Goal: Information Seeking & Learning: Check status

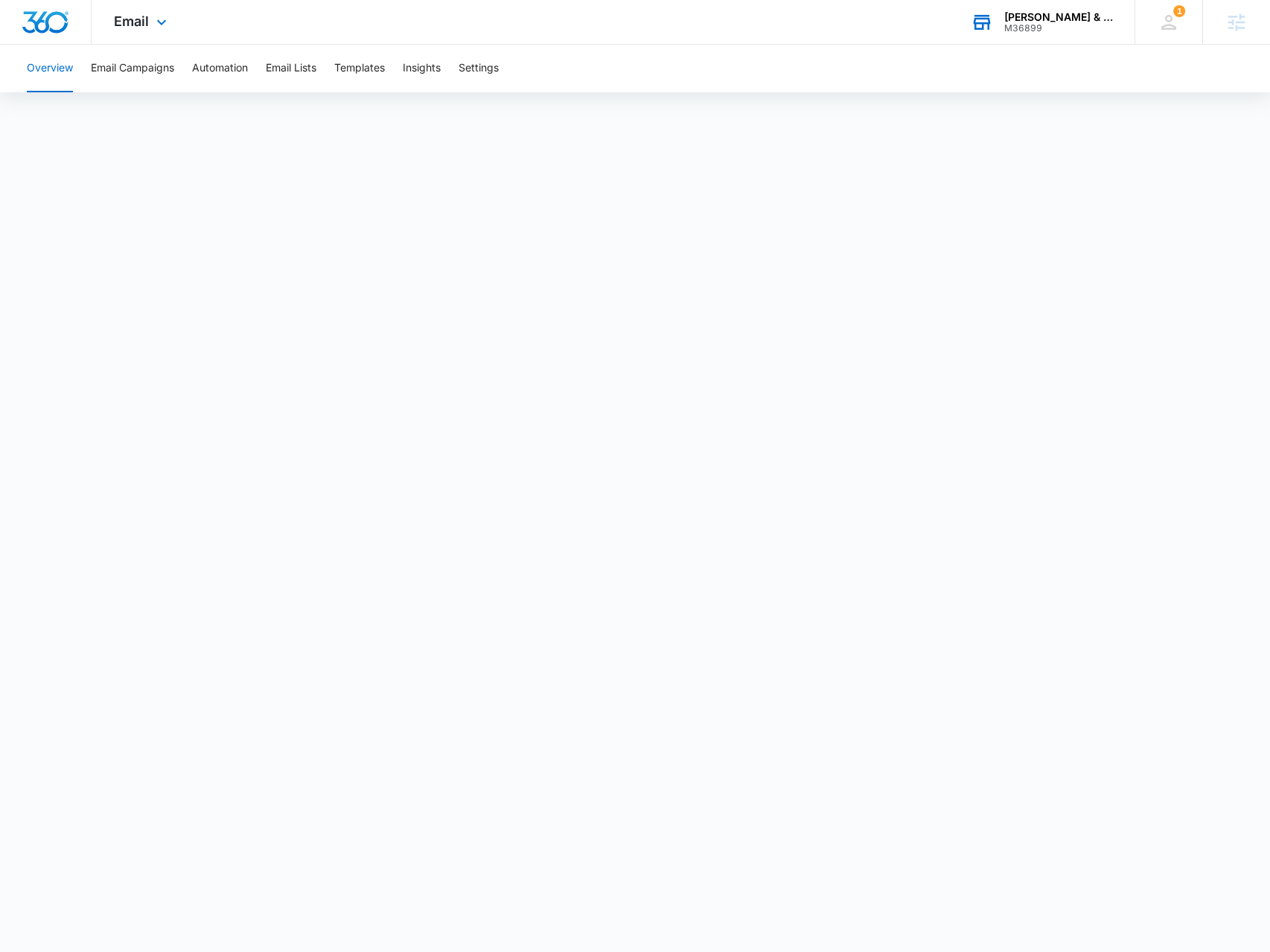
click at [1028, 26] on div "M36899" at bounding box center [1058, 28] width 109 height 11
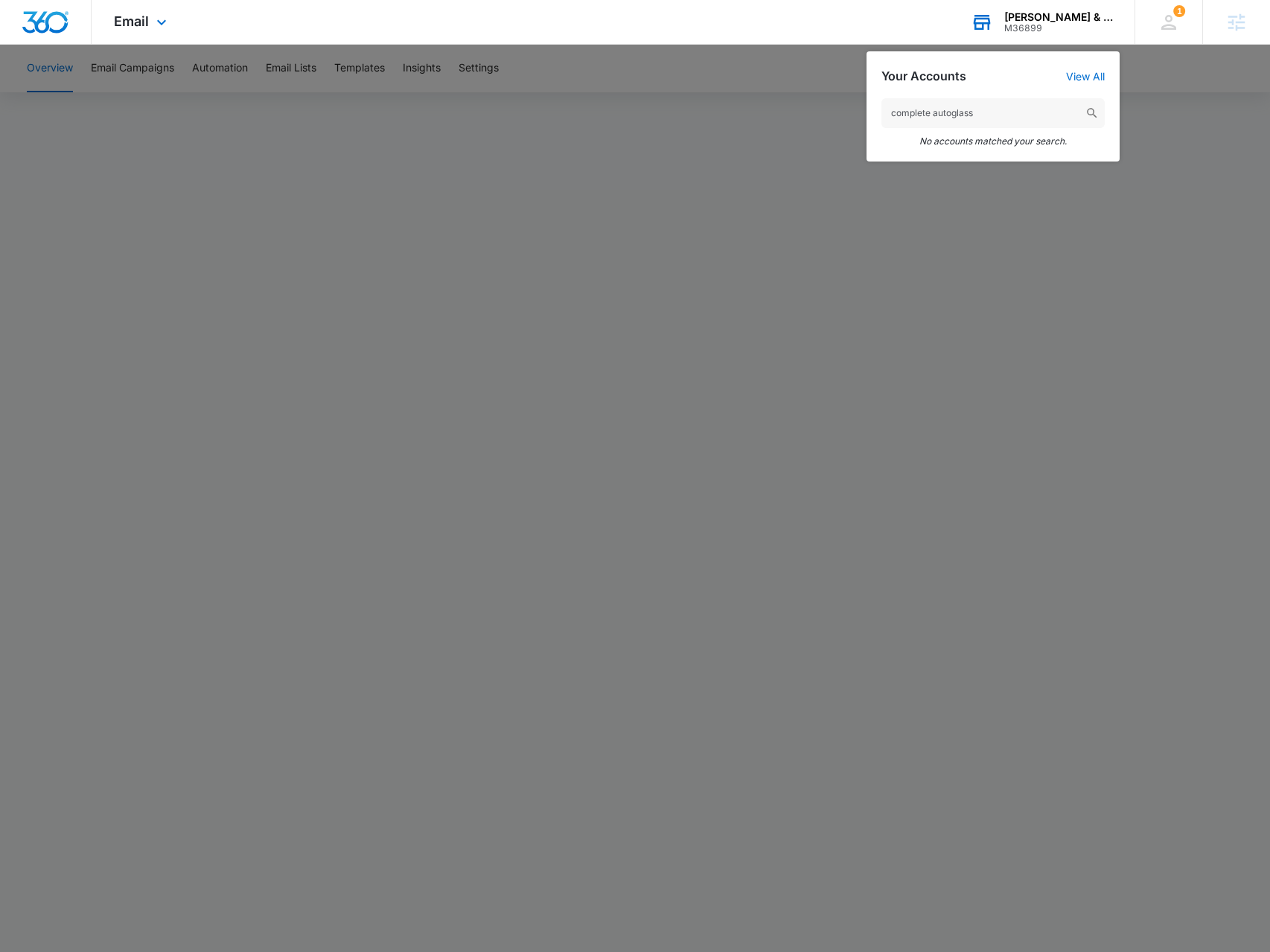
click at [951, 116] on input "complete autoglass" at bounding box center [993, 112] width 223 height 30
type input "complete auto glass"
click at [1000, 151] on span "Complete Auto Glass" at bounding box center [976, 152] width 108 height 12
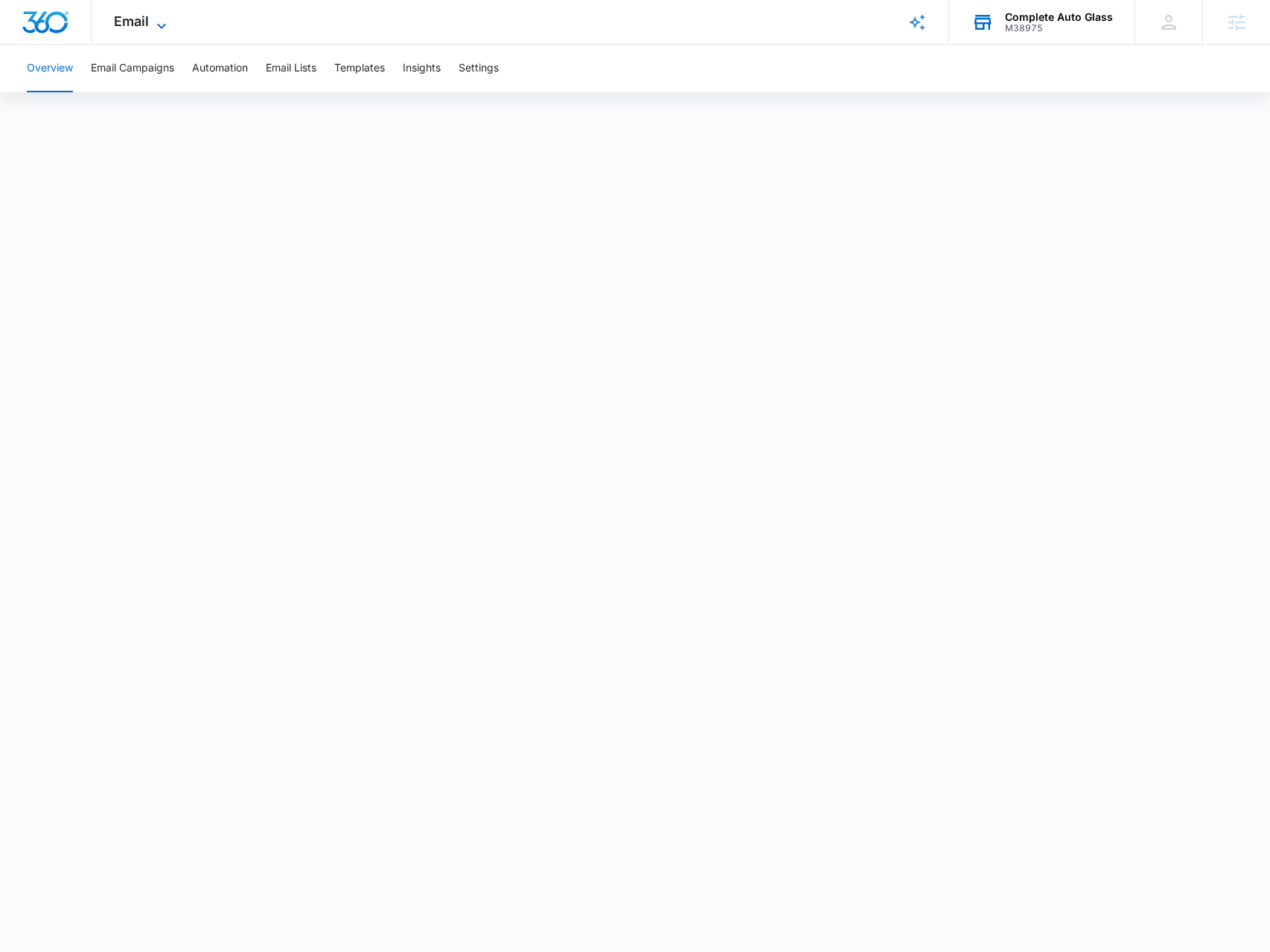
click at [158, 23] on icon at bounding box center [161, 26] width 18 height 18
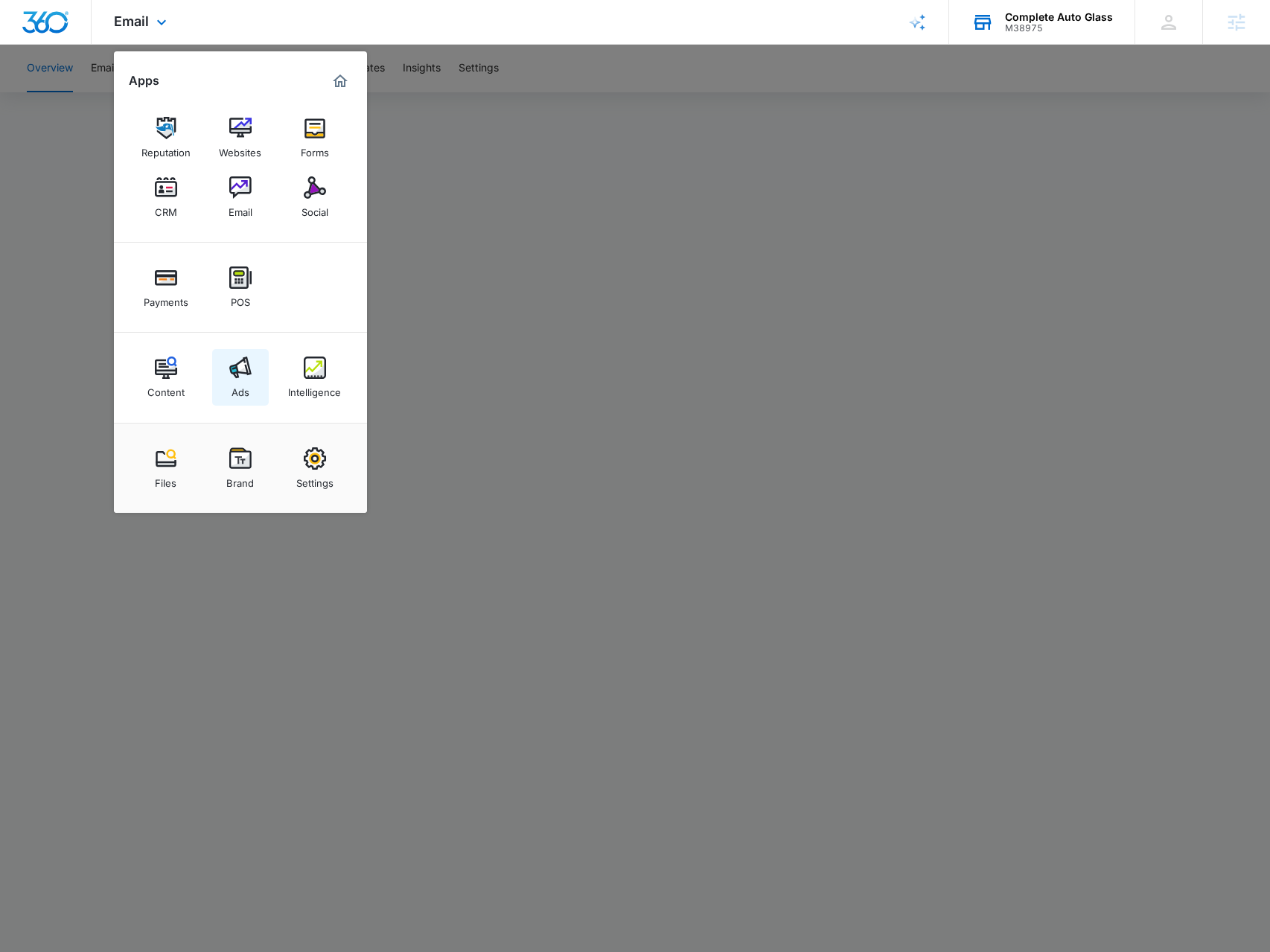
click at [231, 380] on div "Ads" at bounding box center [240, 388] width 18 height 19
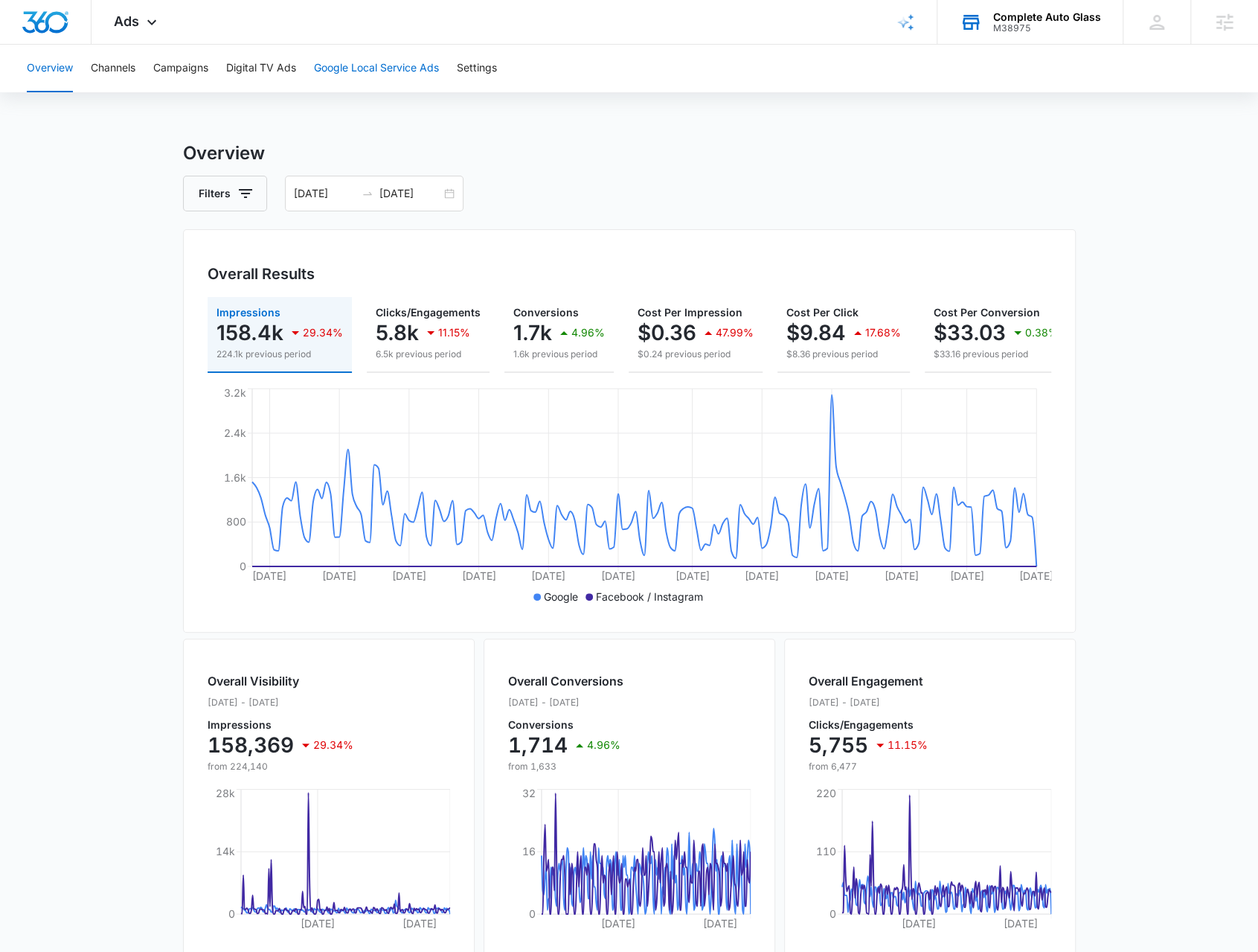
click at [357, 80] on button "Google Local Service Ads" at bounding box center [377, 68] width 125 height 48
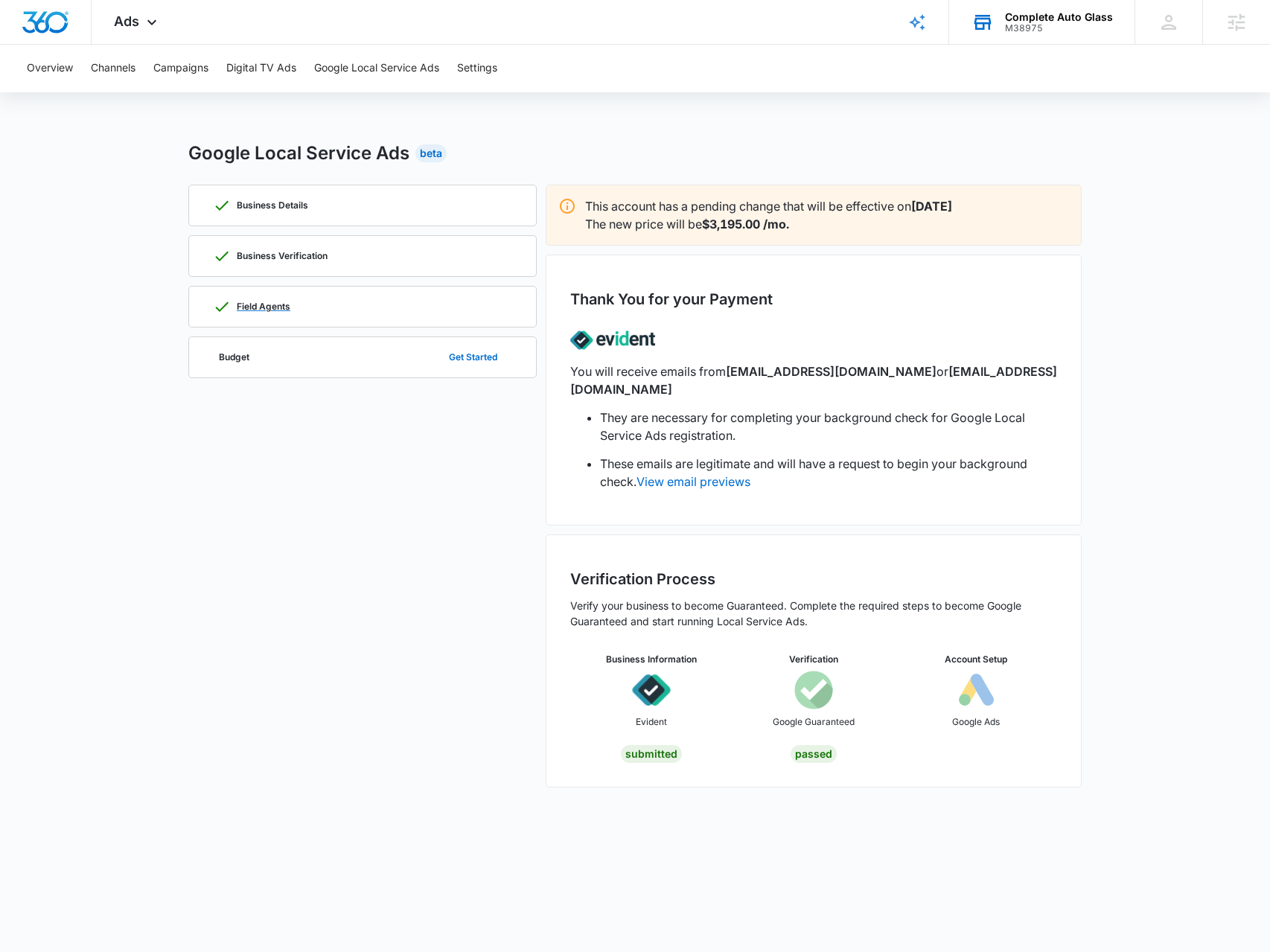
click at [368, 313] on div "Field Agents" at bounding box center [362, 306] width 299 height 40
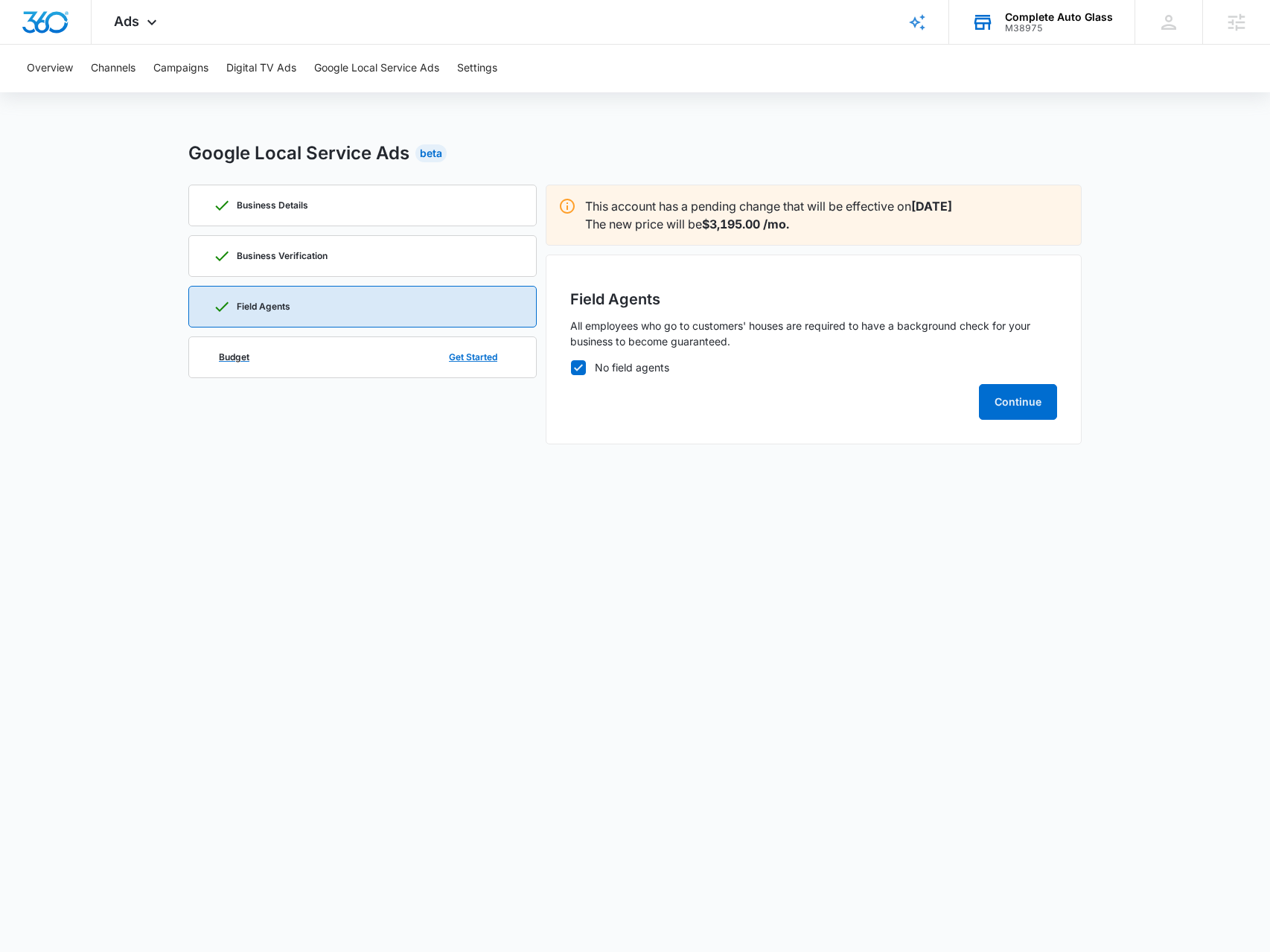
click at [390, 363] on div "Budget Get Started" at bounding box center [362, 357] width 299 height 40
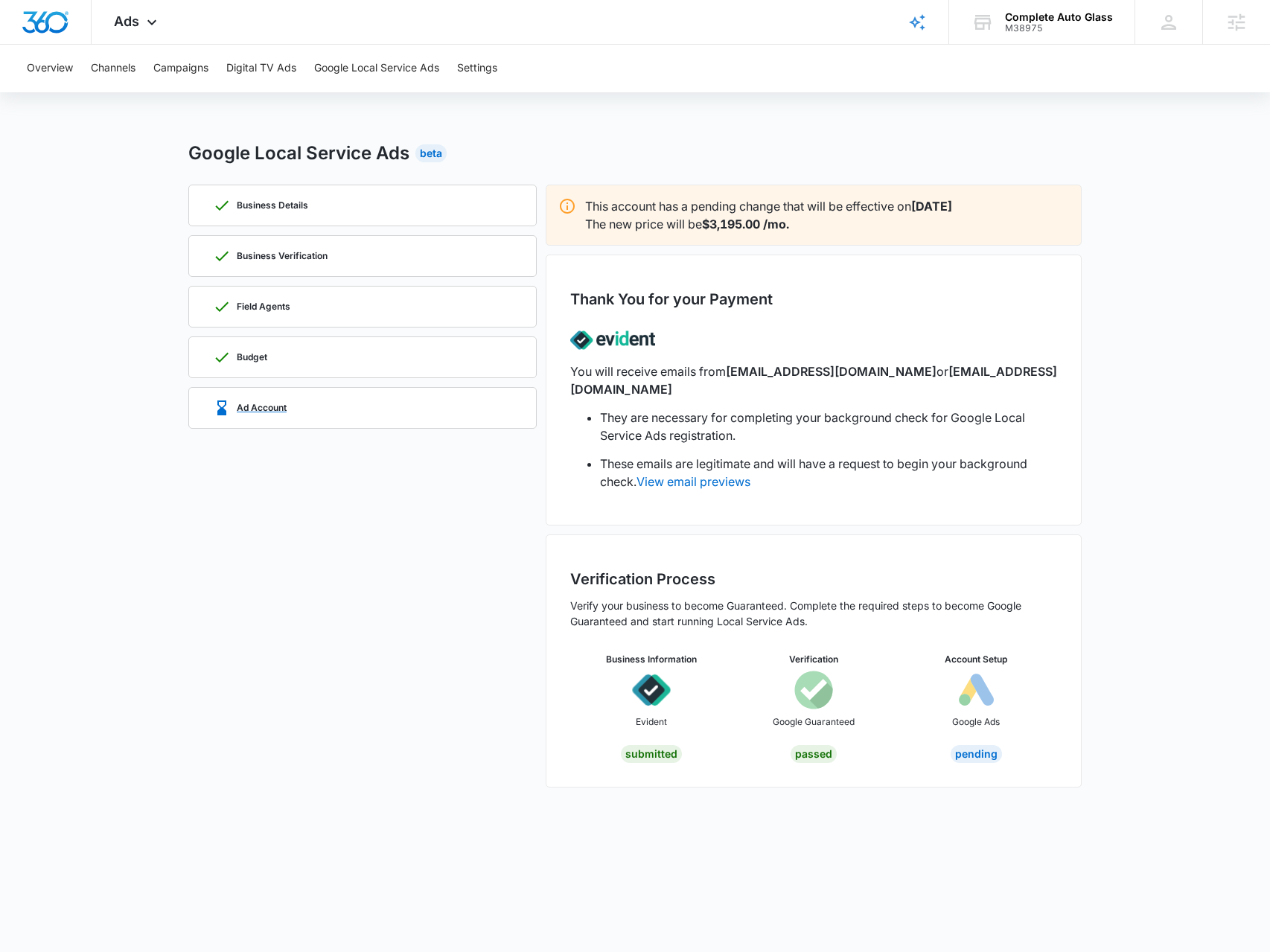
click at [344, 388] on div "Ad Account" at bounding box center [362, 408] width 299 height 40
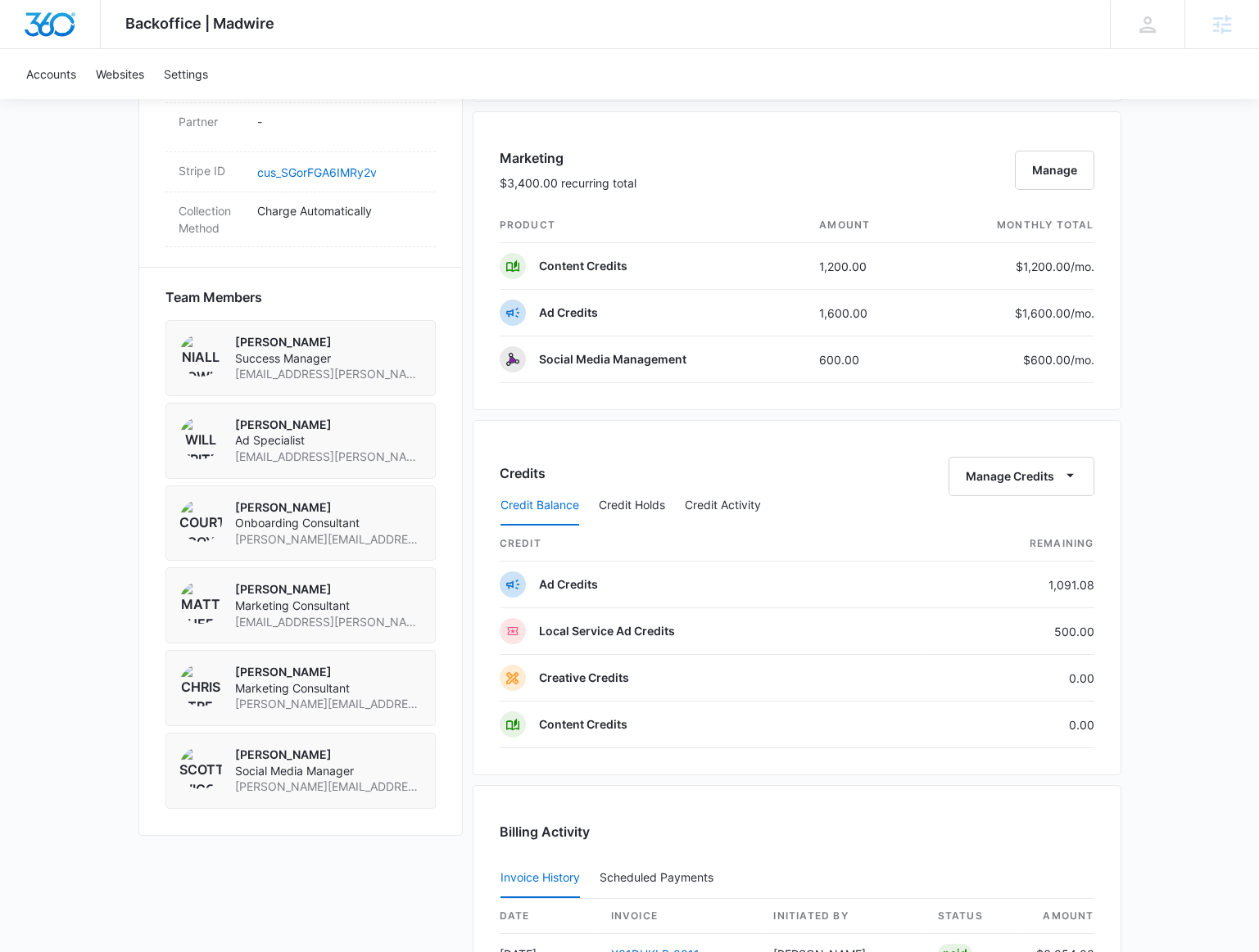
click at [443, 12] on div "Backoffice | Madwire Apps Settings BR Brennan Rachman brennan.rachman@madwire.c…" at bounding box center [629, 24] width 1259 height 49
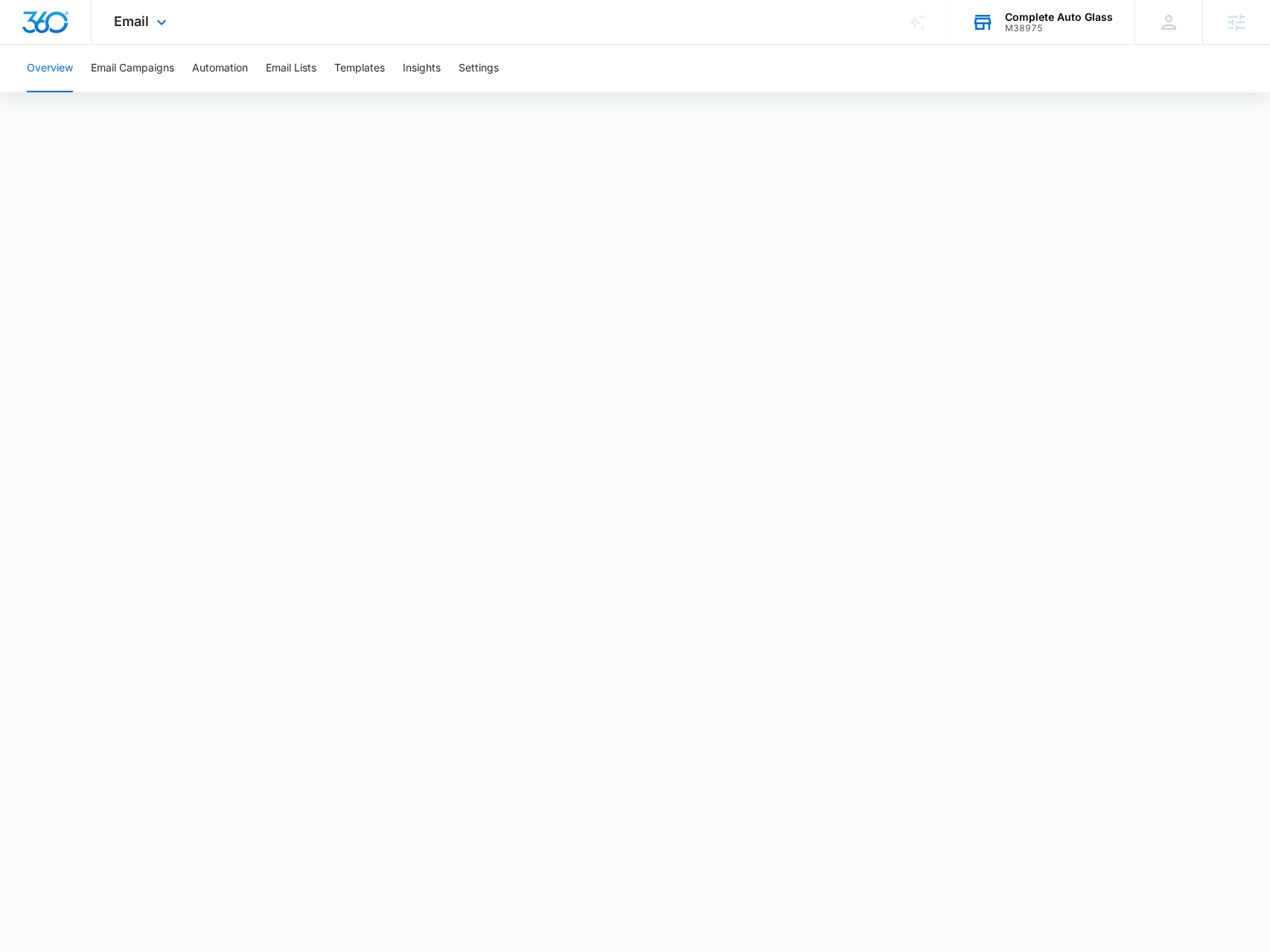
click at [1026, 34] on div "Complete Auto Glass M38975 Your Accounts View All" at bounding box center [1041, 22] width 186 height 43
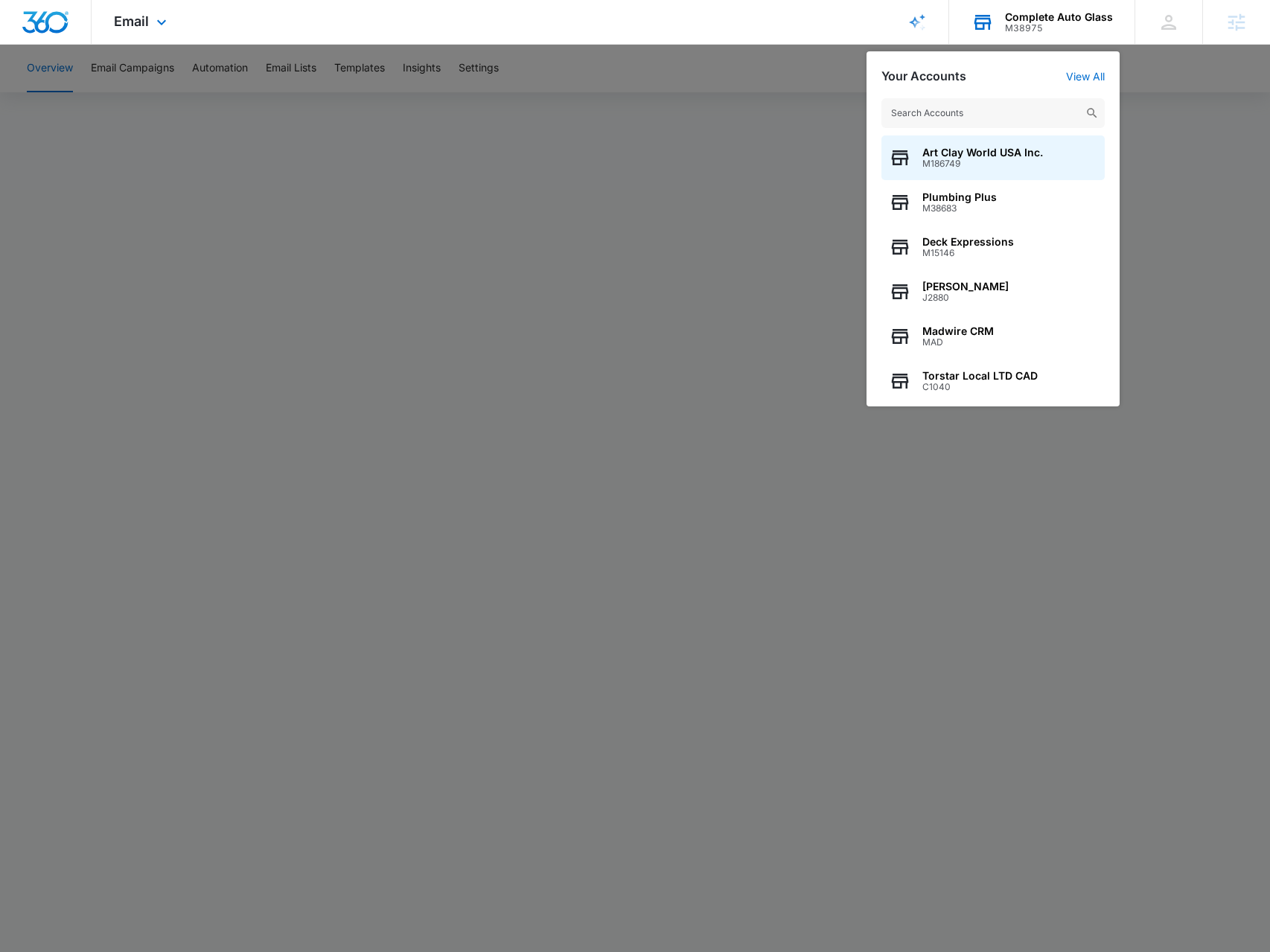
click at [993, 108] on input "text" at bounding box center [993, 112] width 223 height 30
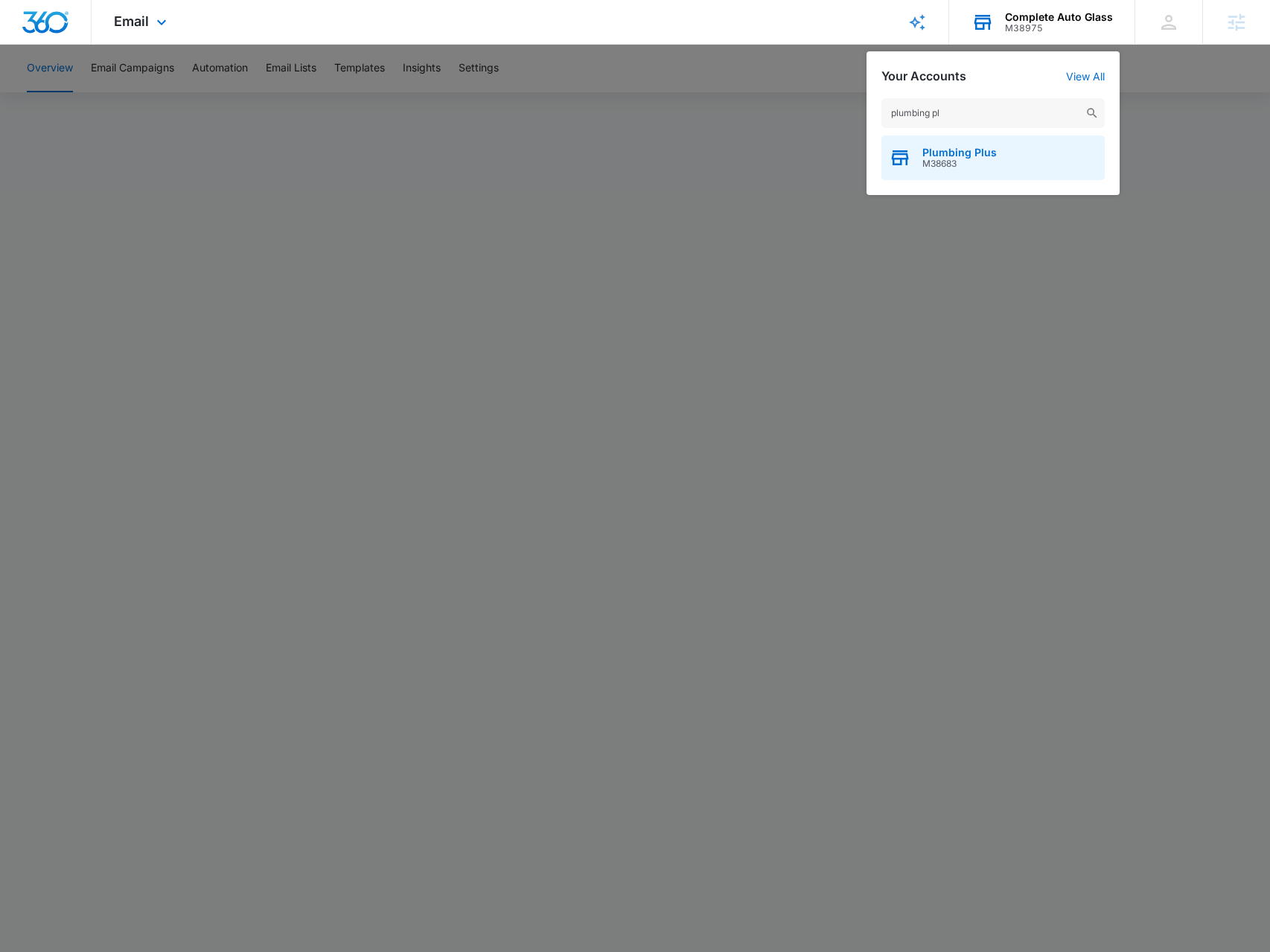
type input "plumbing pl"
click at [981, 145] on div "Plumbing Plus M38683" at bounding box center [993, 158] width 223 height 44
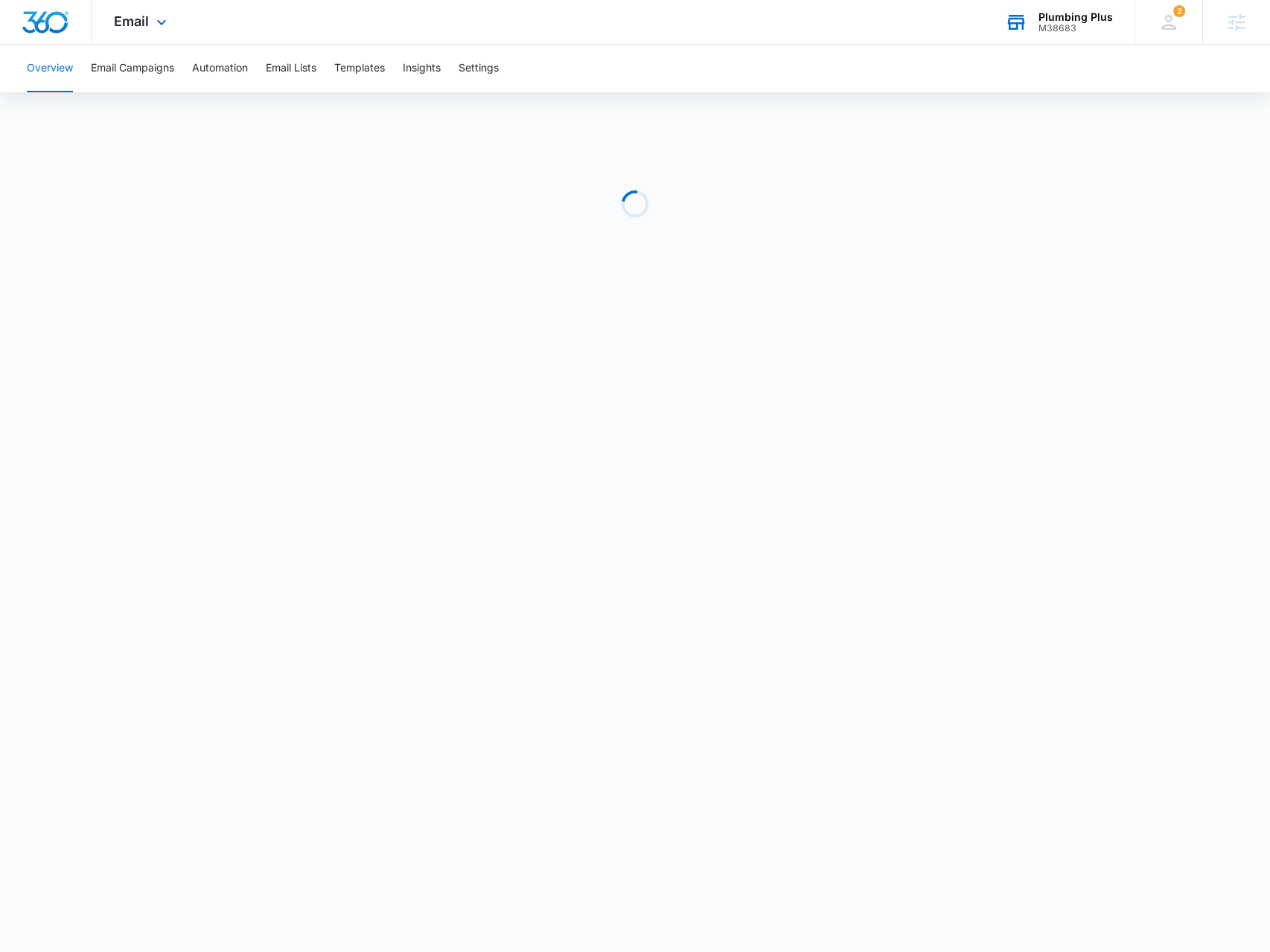
drag, startPoint x: 119, startPoint y: 19, endPoint x: 152, endPoint y: 75, distance: 65.0
click at [120, 19] on span "Email" at bounding box center [131, 21] width 35 height 15
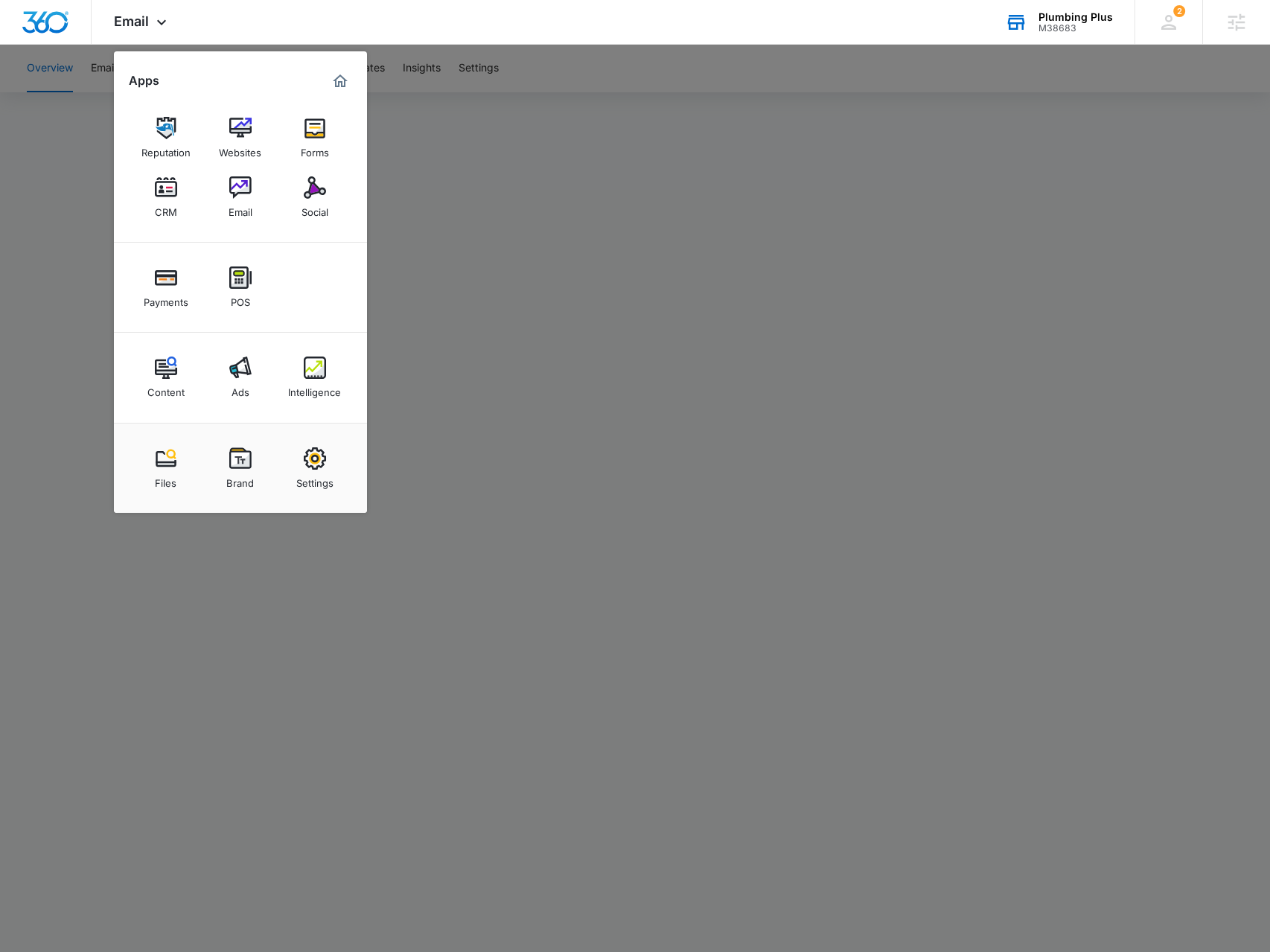
click at [311, 381] on div "Intelligence" at bounding box center [314, 388] width 53 height 19
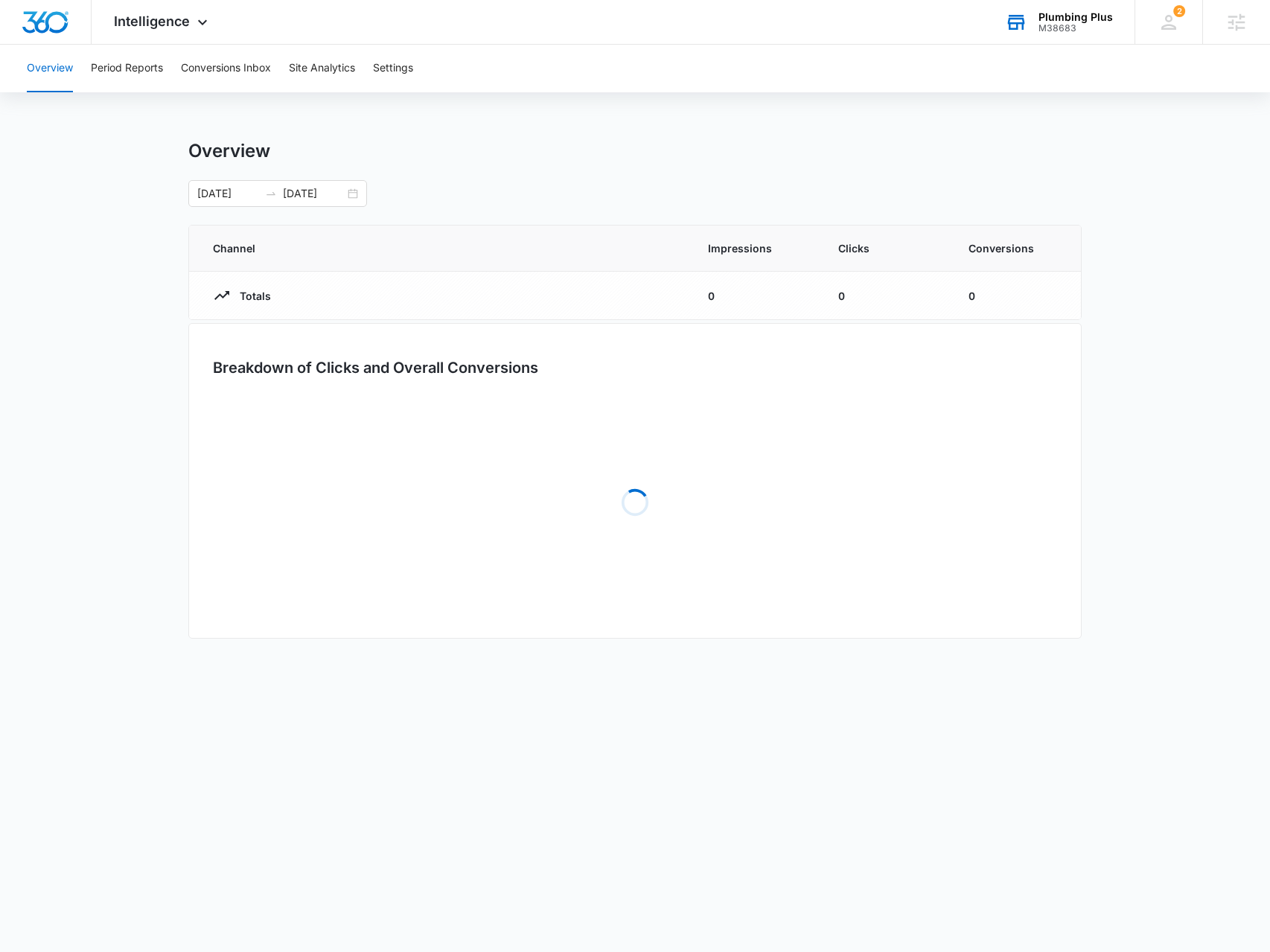
click at [173, 62] on div "Overview Period Reports Conversions Inbox Site Analytics Settings" at bounding box center [635, 68] width 1234 height 48
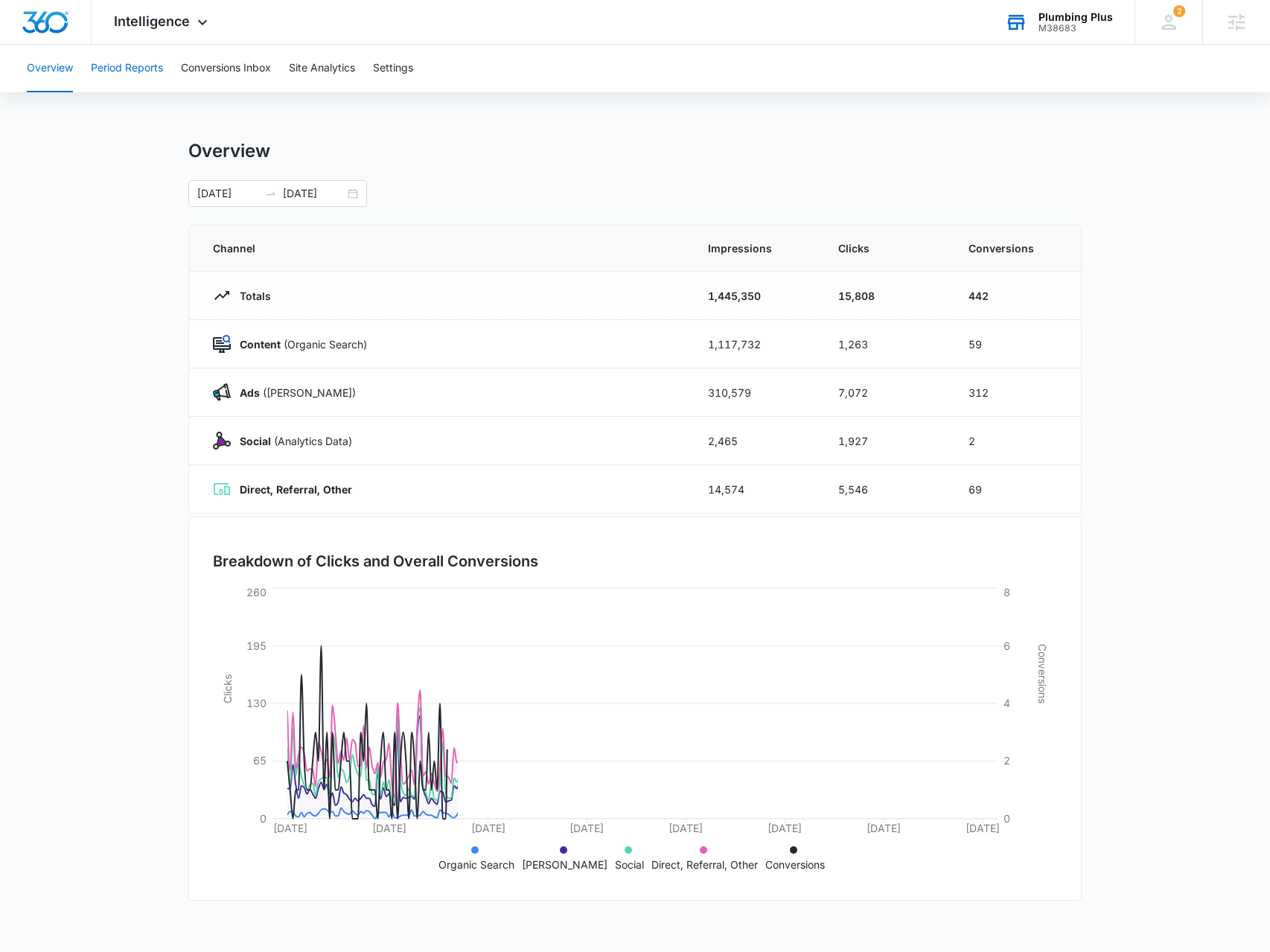
click at [161, 62] on button "Period Reports" at bounding box center [127, 68] width 72 height 48
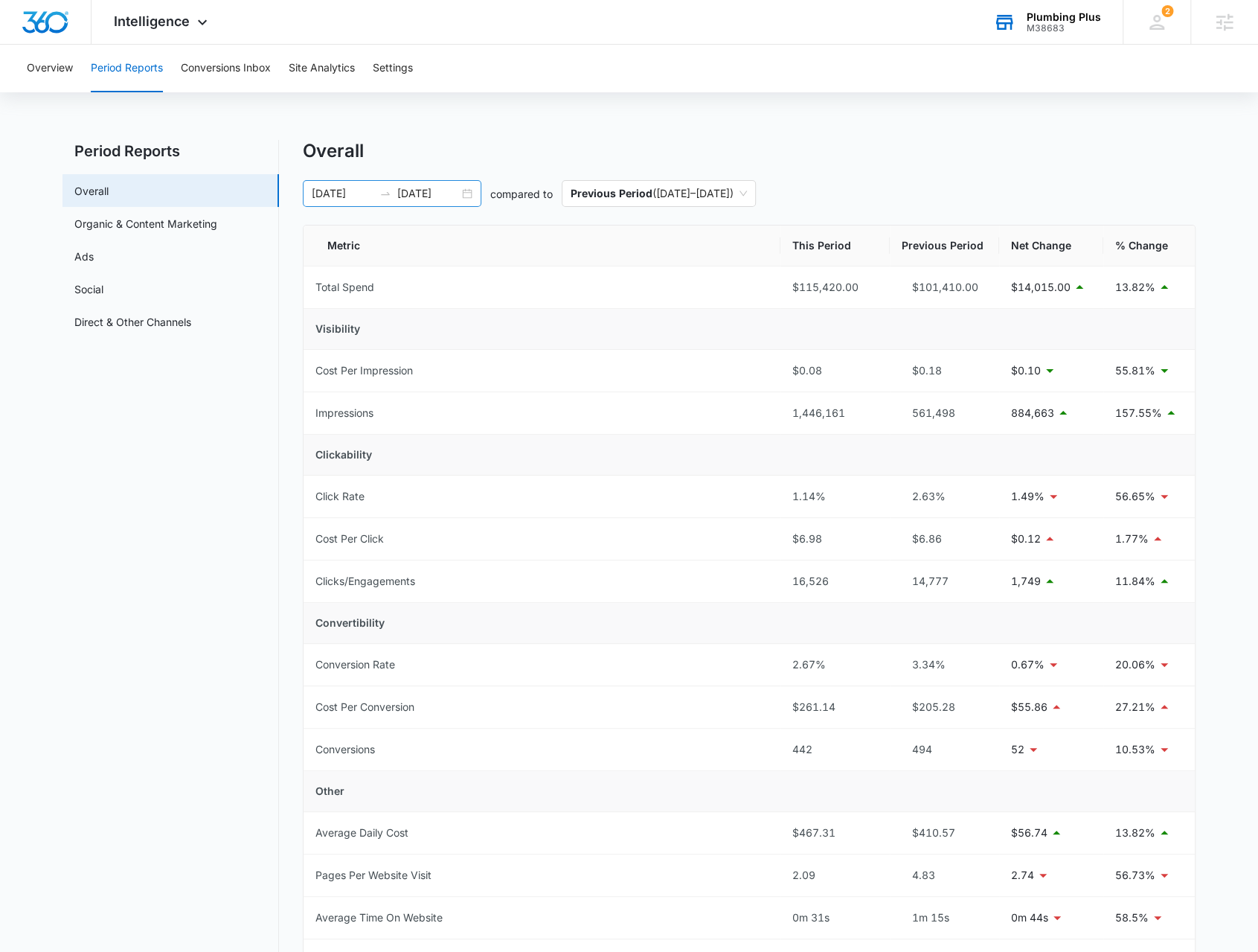
click at [469, 194] on div "01/01/2025 09/04/2025" at bounding box center [391, 194] width 178 height 27
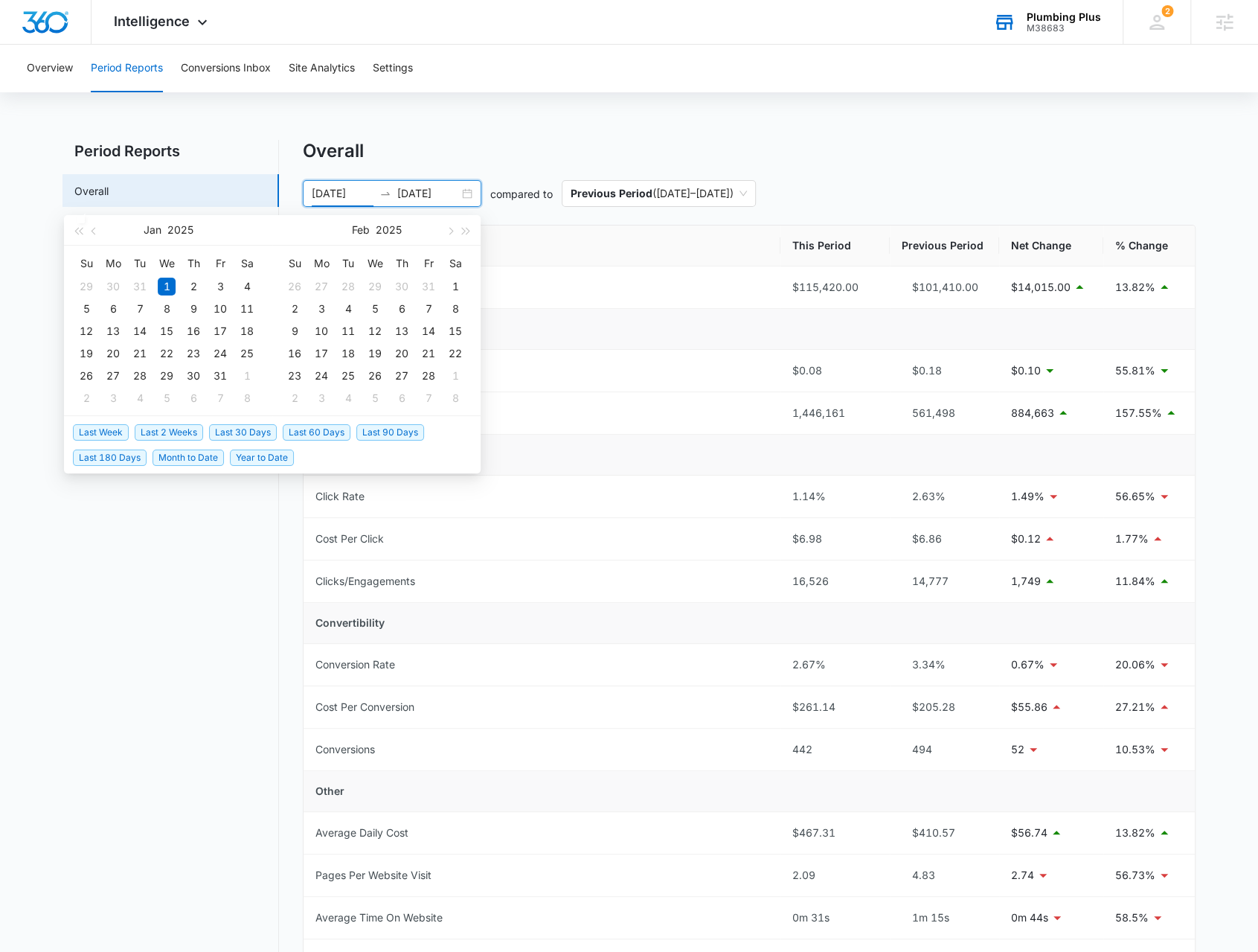
click at [330, 431] on span "Last 60 Days" at bounding box center [316, 432] width 68 height 16
type input "07/09/2025"
type input "09/07/2025"
